Goal: Task Accomplishment & Management: Manage account settings

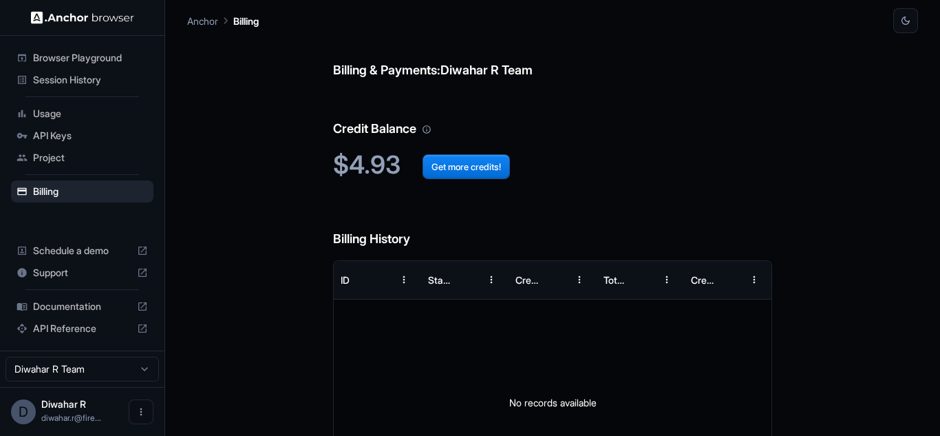
click at [75, 81] on span "Session History" at bounding box center [90, 80] width 115 height 14
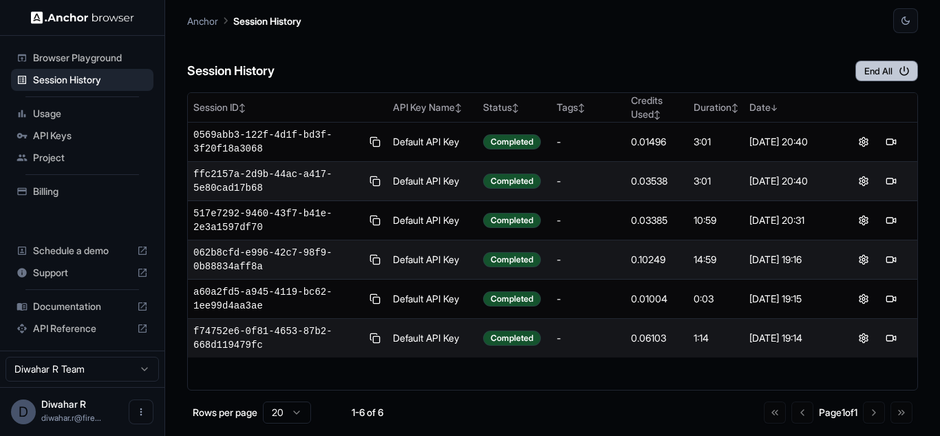
click at [901, 72] on icon "button" at bounding box center [905, 71] width 10 height 10
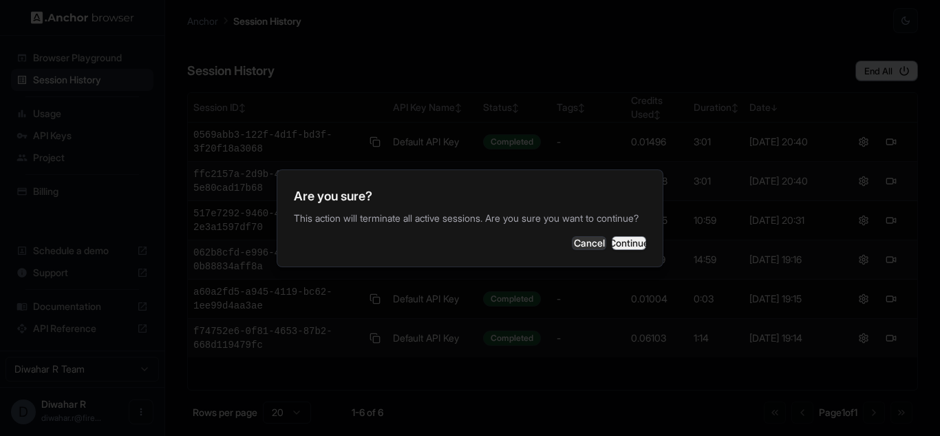
click at [618, 248] on button "Continue" at bounding box center [629, 243] width 34 height 14
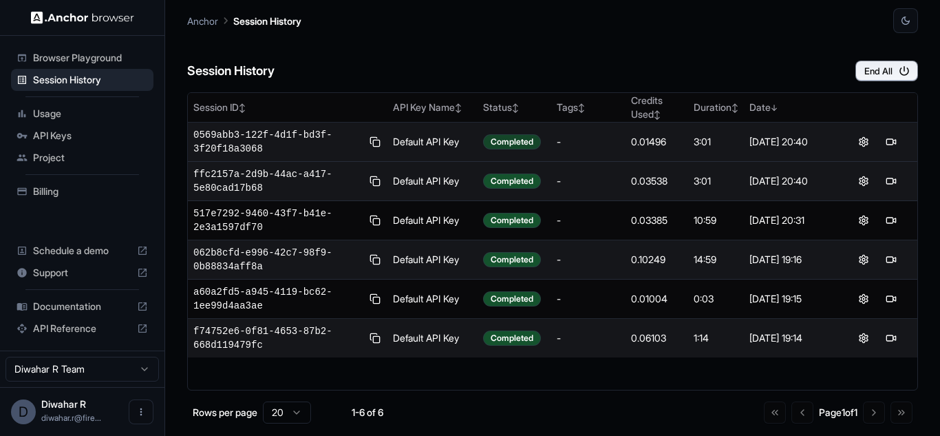
click at [517, 142] on div "Completed" at bounding box center [512, 141] width 58 height 15
click at [596, 142] on div "-" at bounding box center [588, 142] width 63 height 14
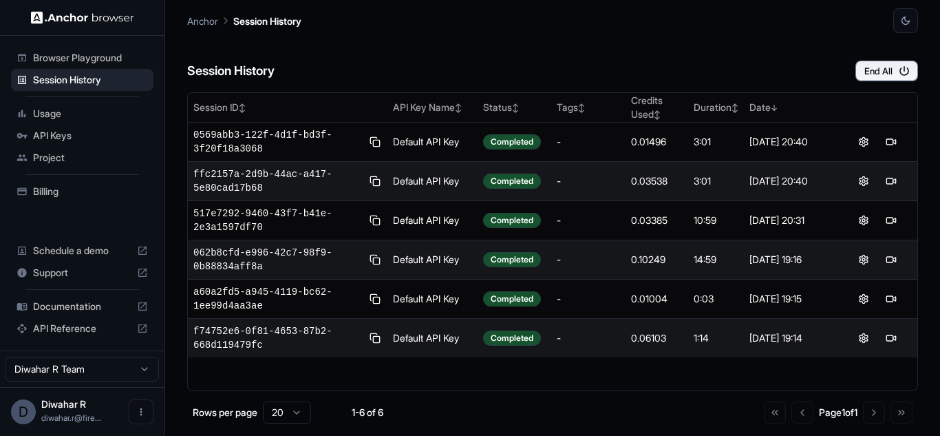
click at [65, 136] on span "API Keys" at bounding box center [90, 136] width 115 height 14
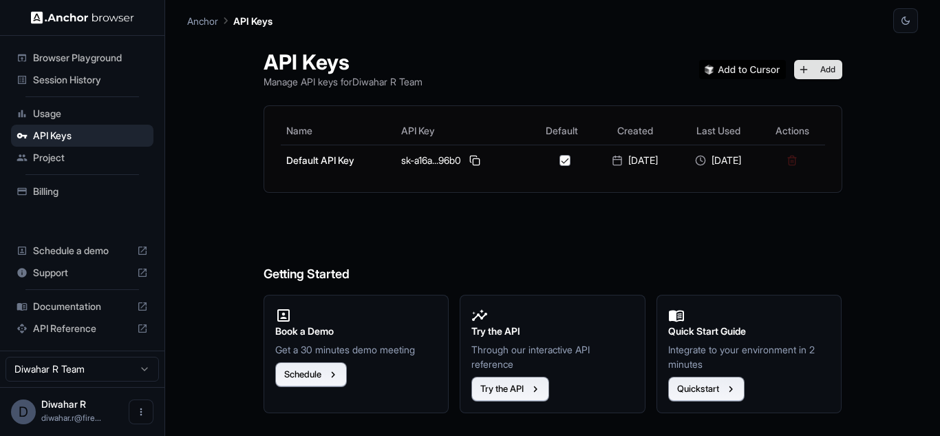
click at [823, 68] on button "Add" at bounding box center [818, 69] width 48 height 19
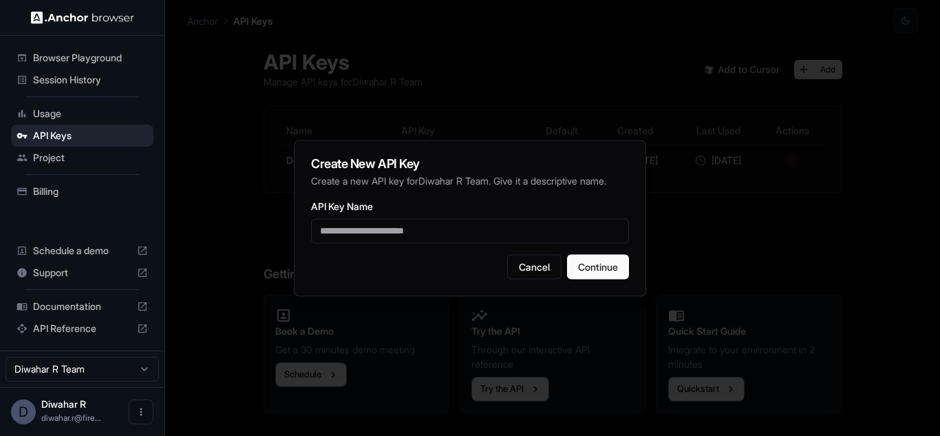
type input "*"
type input "****"
click at [597, 270] on button "Continue" at bounding box center [598, 266] width 62 height 25
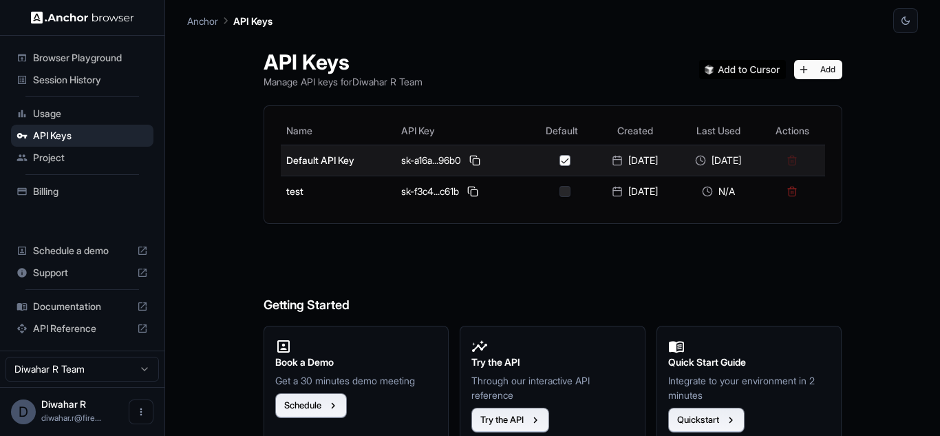
click at [560, 160] on button "button" at bounding box center [565, 160] width 11 height 11
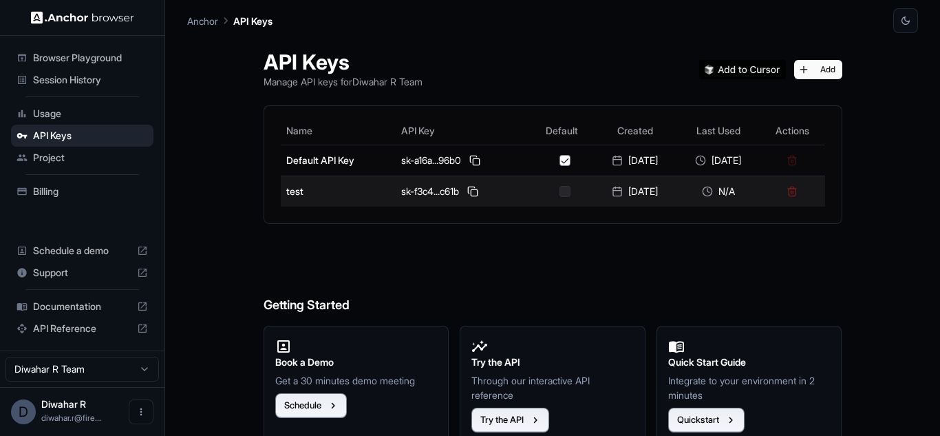
click at [560, 193] on button "button" at bounding box center [565, 191] width 11 height 11
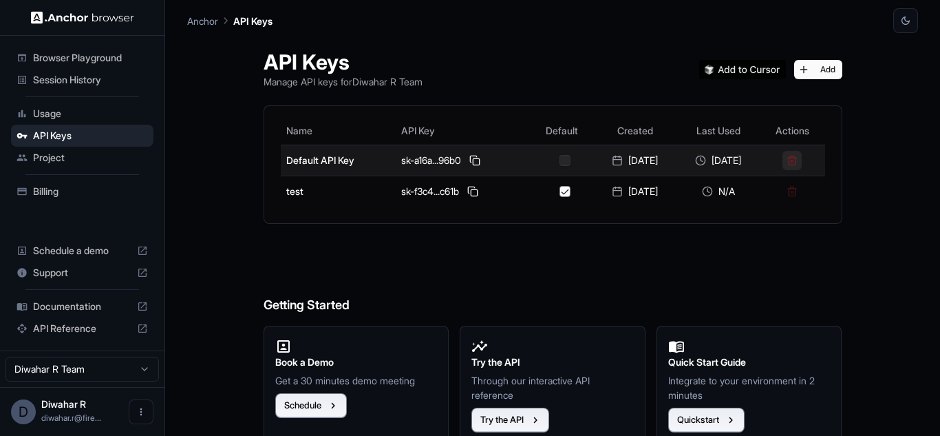
click at [802, 161] on button at bounding box center [792, 160] width 19 height 19
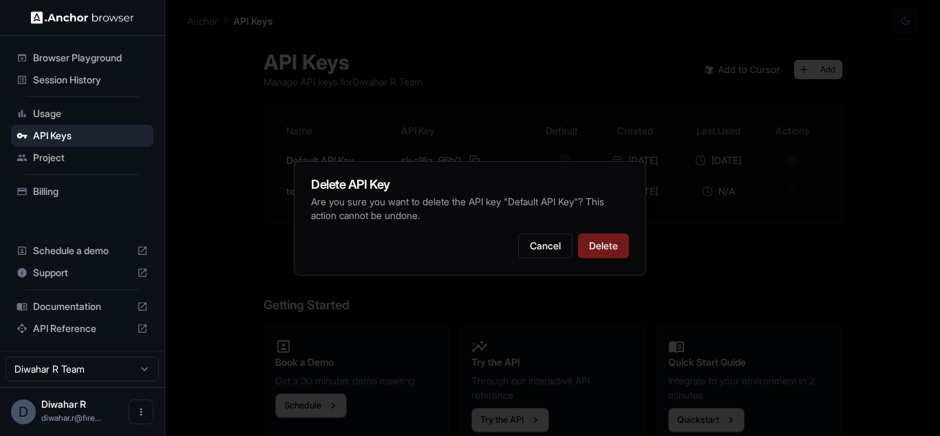
click at [608, 243] on button "Delete" at bounding box center [603, 245] width 51 height 25
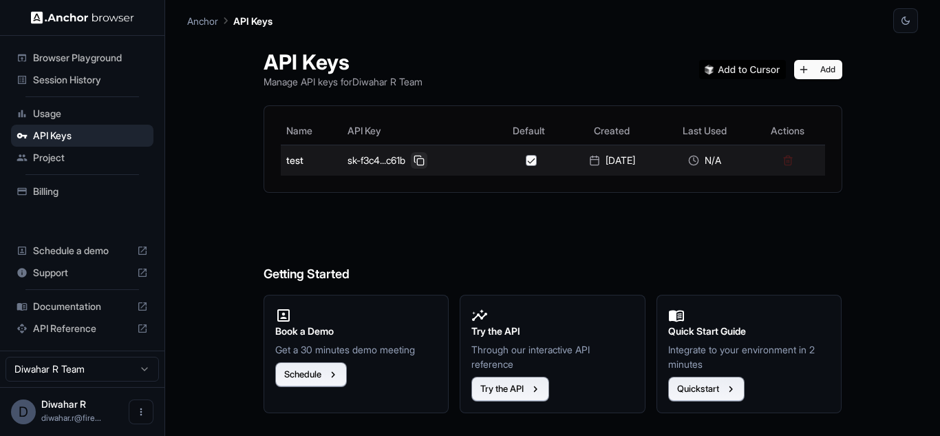
click at [412, 163] on button at bounding box center [419, 160] width 17 height 17
click at [416, 158] on button at bounding box center [419, 160] width 17 height 17
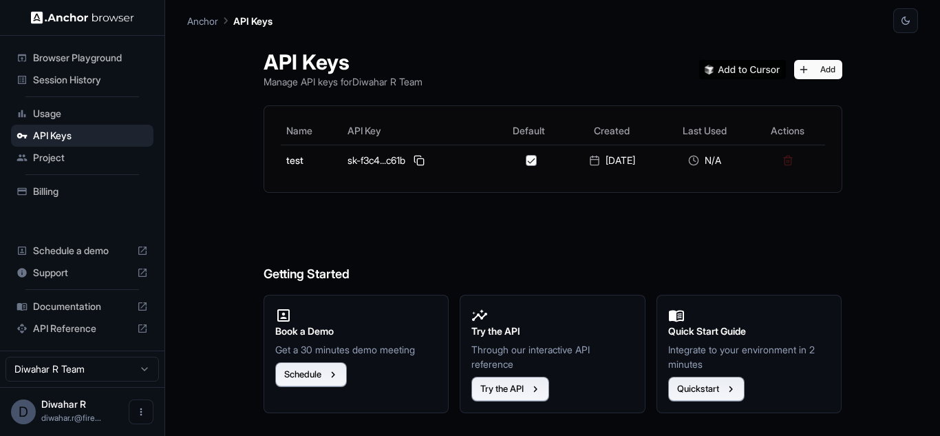
click at [92, 187] on span "Billing" at bounding box center [90, 191] width 115 height 14
